Goal: Navigation & Orientation: Find specific page/section

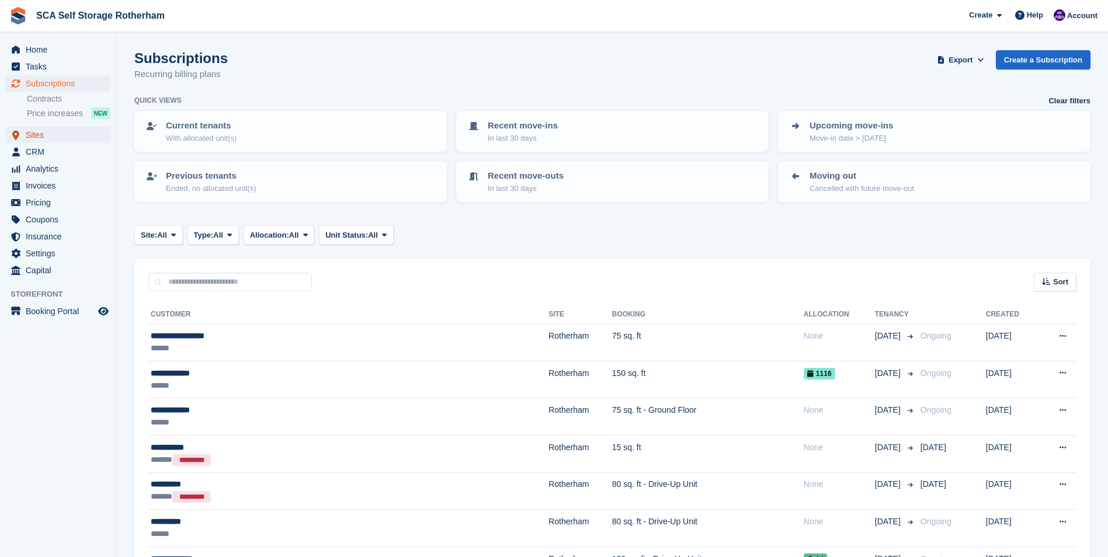
click at [51, 136] on span "Sites" at bounding box center [61, 135] width 70 height 16
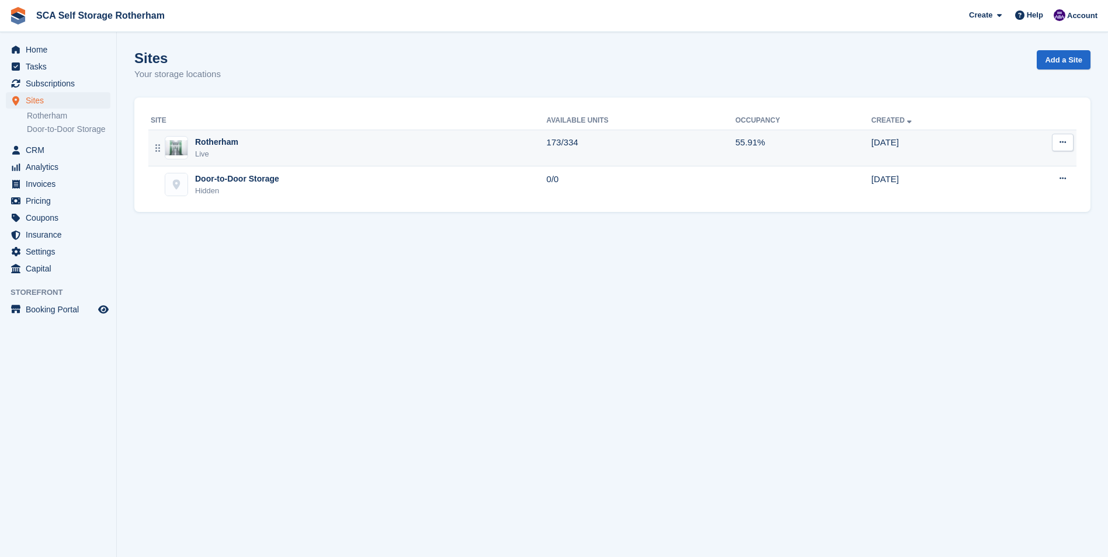
click at [244, 151] on div "Rotherham Live" at bounding box center [349, 148] width 396 height 24
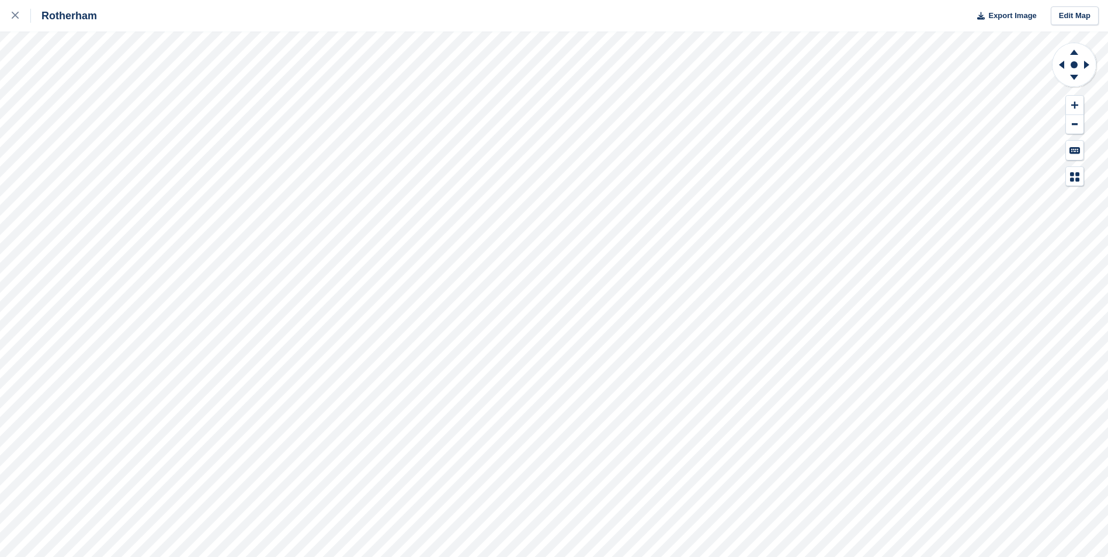
click at [138, 155] on div "Rotherham Export Image Edit Map" at bounding box center [554, 278] width 1108 height 557
drag, startPoint x: 12, startPoint y: 11, endPoint x: 28, endPoint y: 11, distance: 16.4
click at [12, 11] on div at bounding box center [21, 16] width 19 height 14
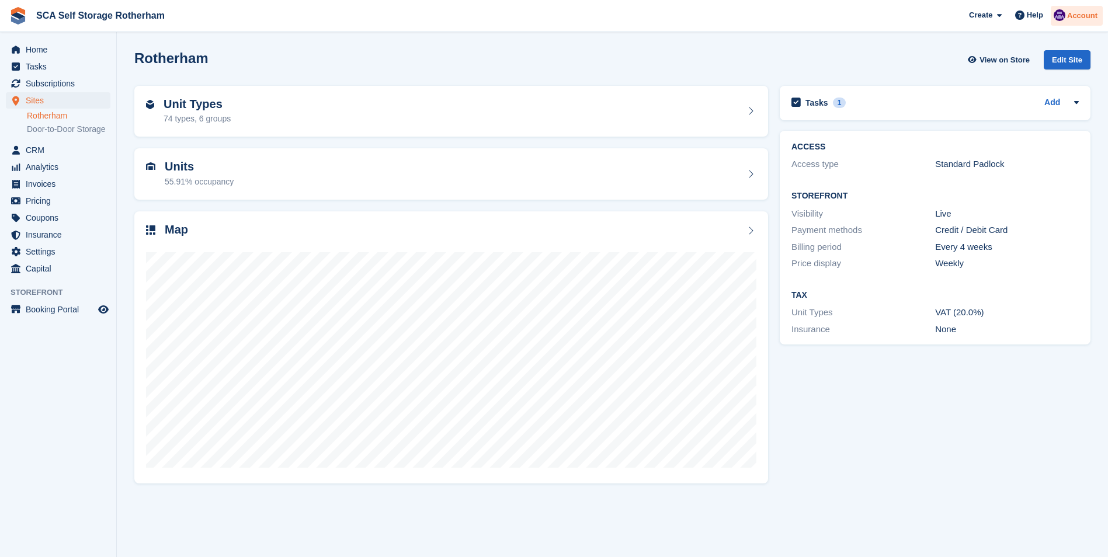
click at [1083, 13] on span "Account" at bounding box center [1082, 16] width 30 height 12
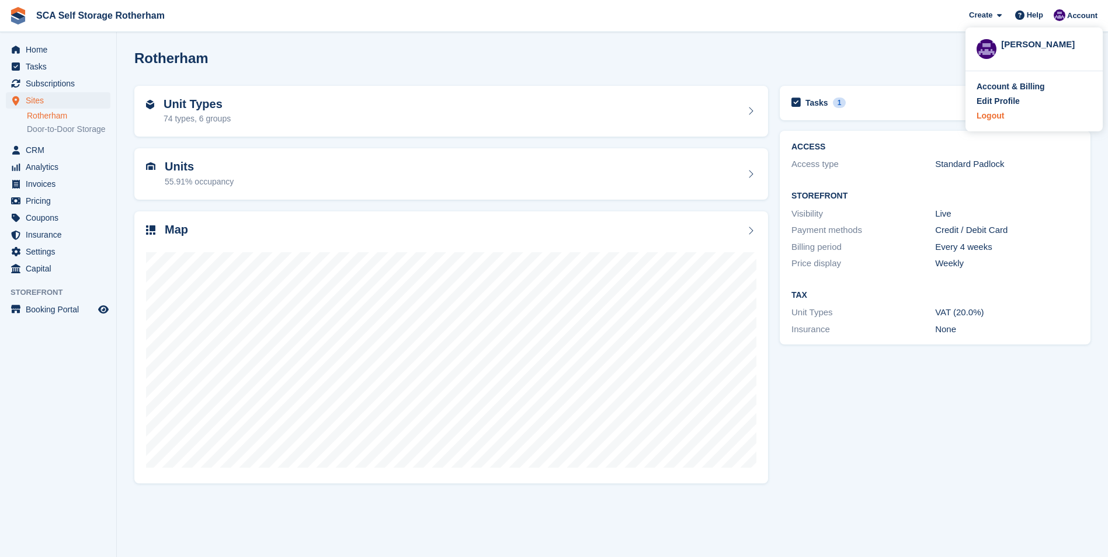
click at [1005, 116] on div "Logout" at bounding box center [1034, 116] width 115 height 12
